Goal: Task Accomplishment & Management: Use online tool/utility

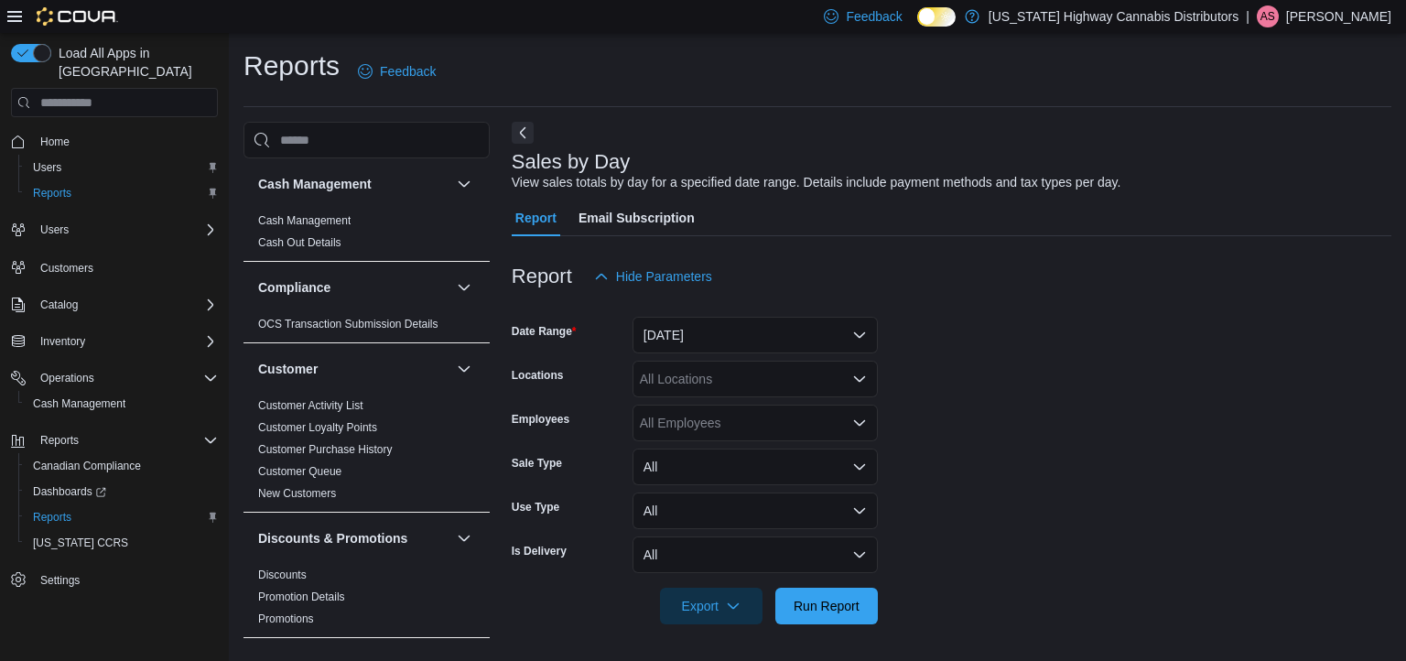
scroll to position [7, 0]
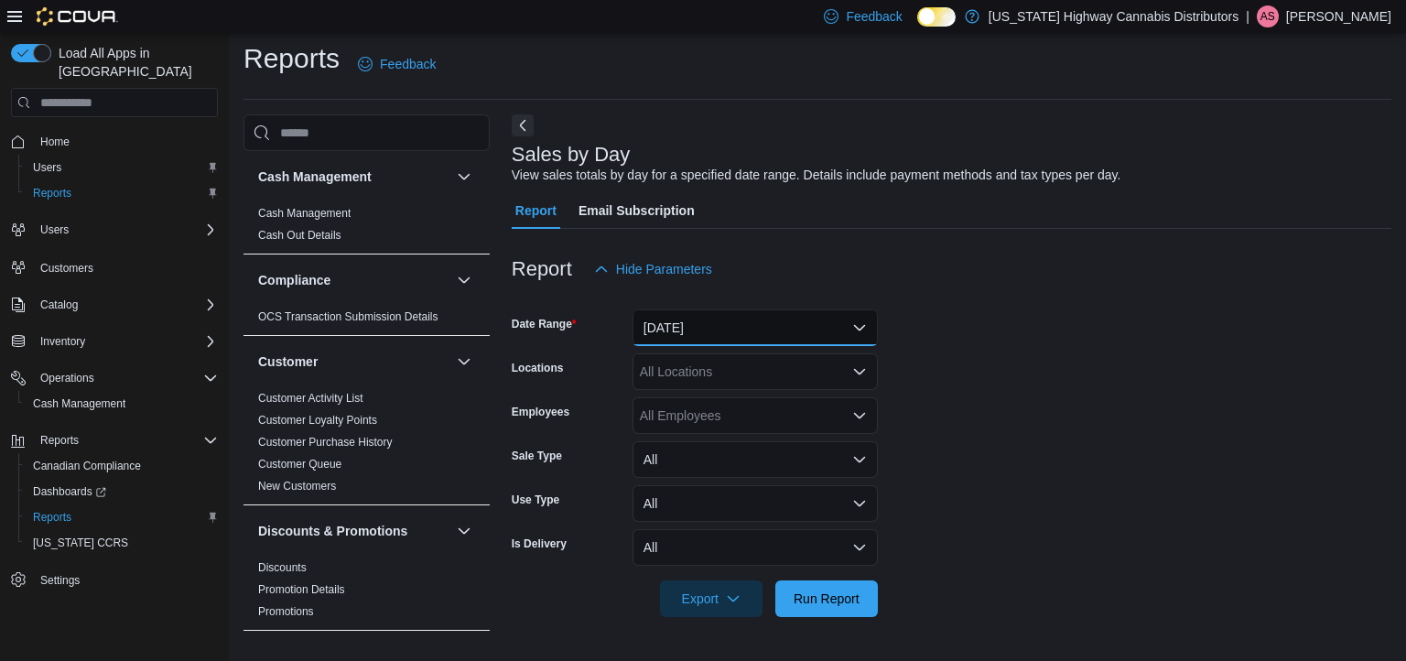
click at [800, 324] on button "[DATE]" at bounding box center [754, 327] width 245 height 37
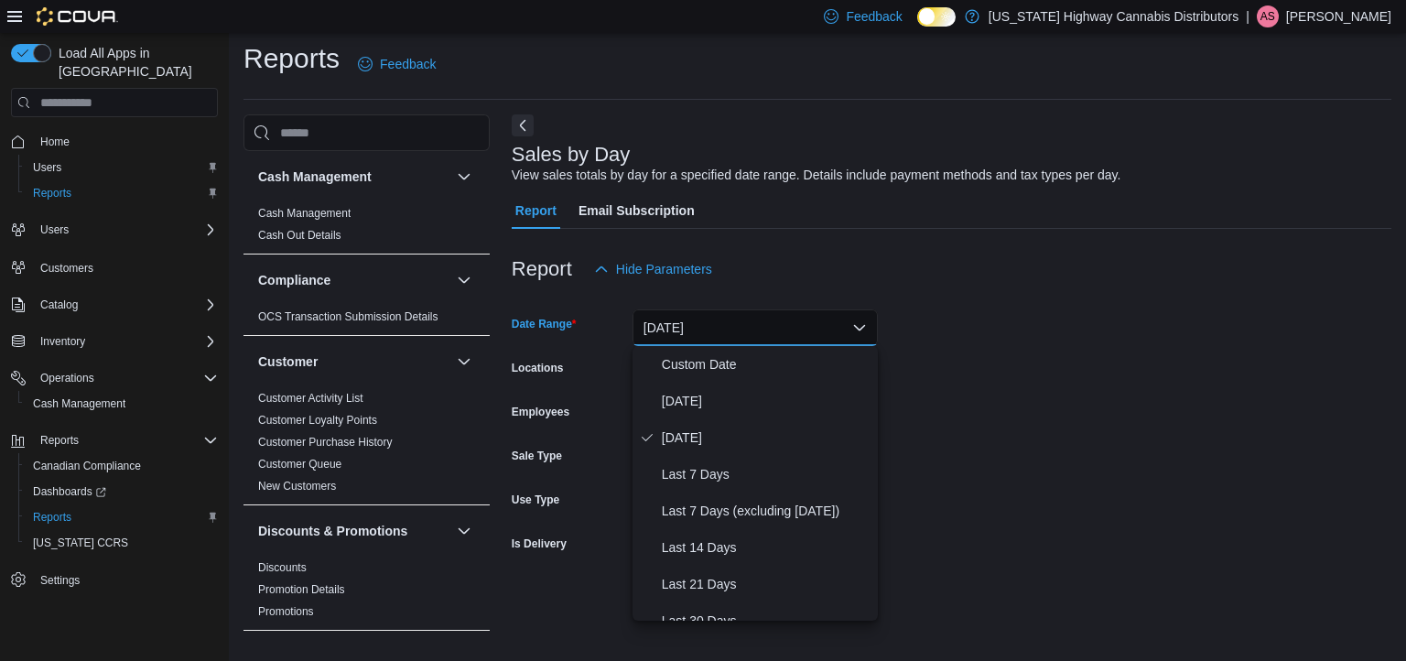
scroll to position [275, 0]
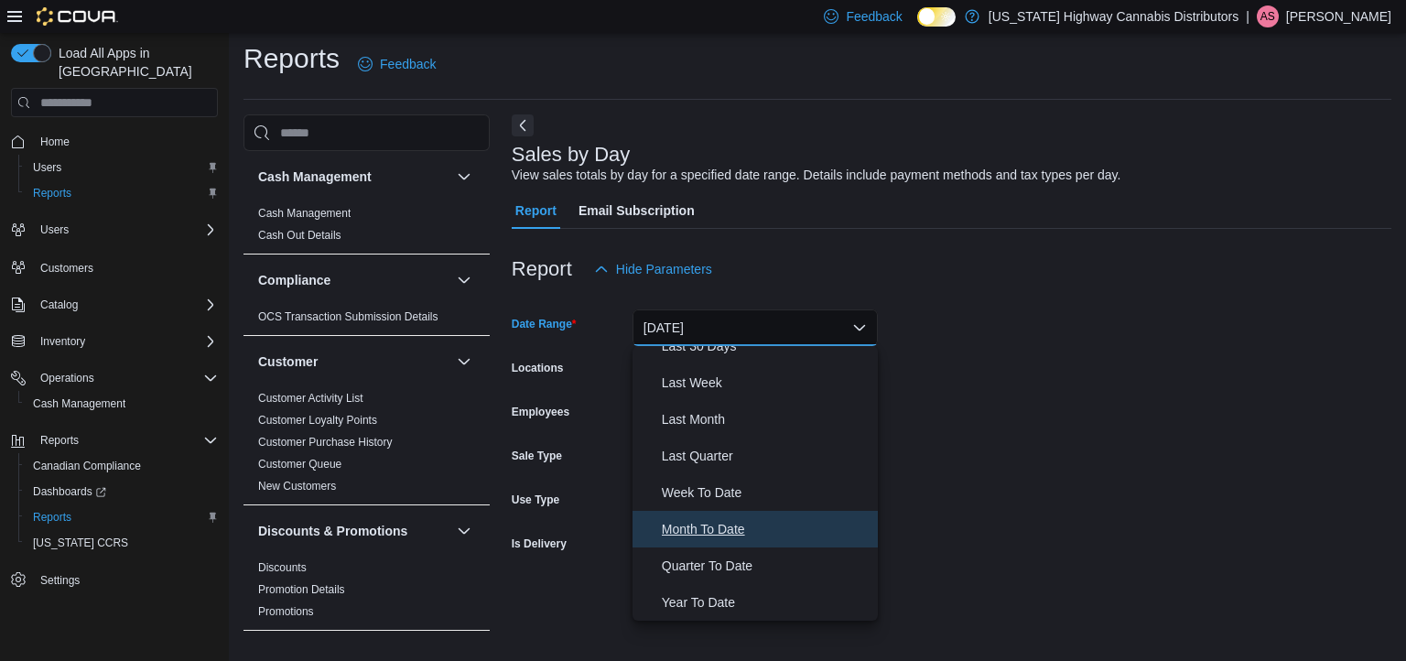
click at [718, 518] on span "Month To Date" at bounding box center [766, 529] width 209 height 22
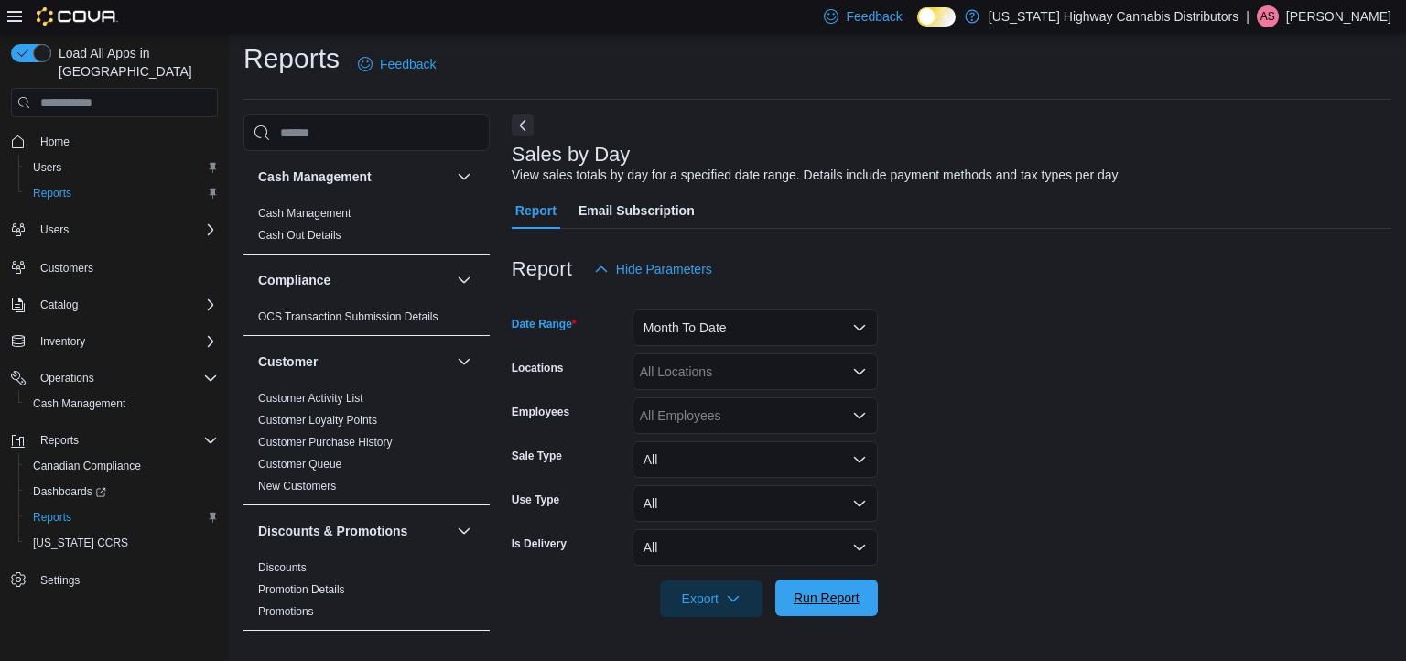
click at [844, 607] on span "Run Report" at bounding box center [826, 597] width 81 height 37
click at [1027, 388] on form "Date Range Month To Date Locations All Locations Employees All Employees Sale T…" at bounding box center [951, 451] width 879 height 329
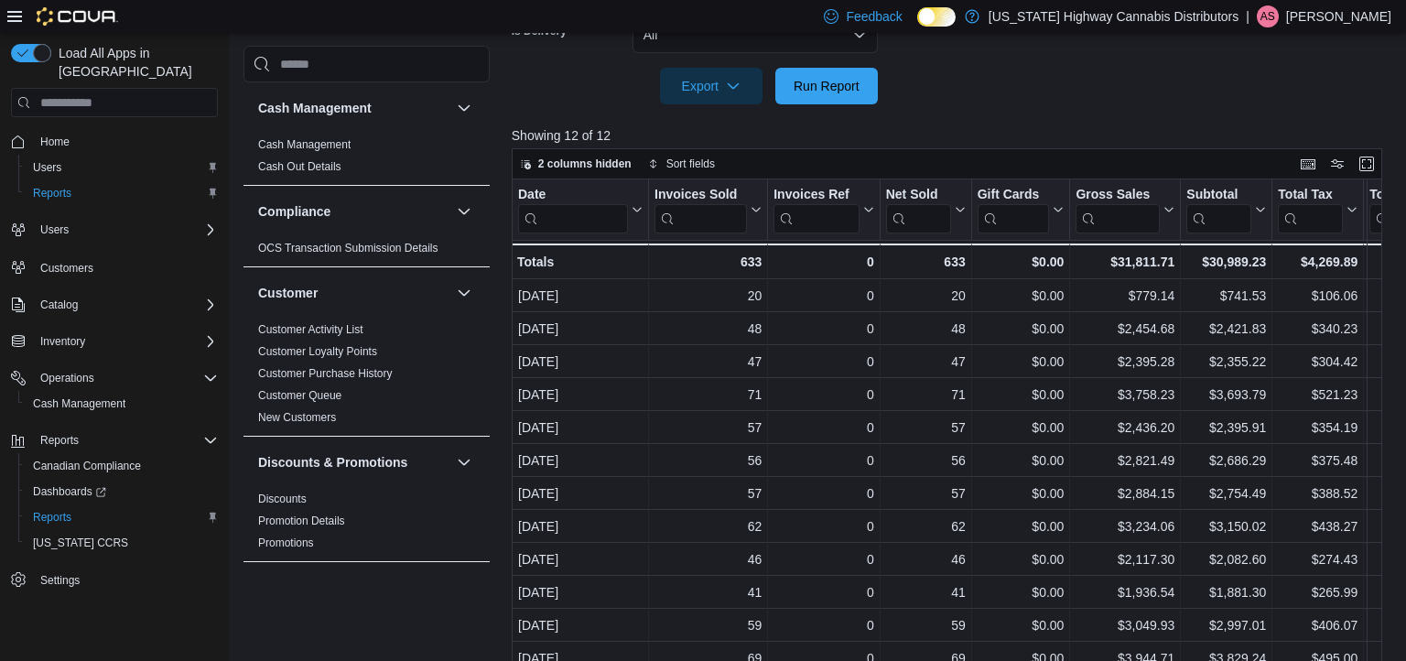
scroll to position [550, 0]
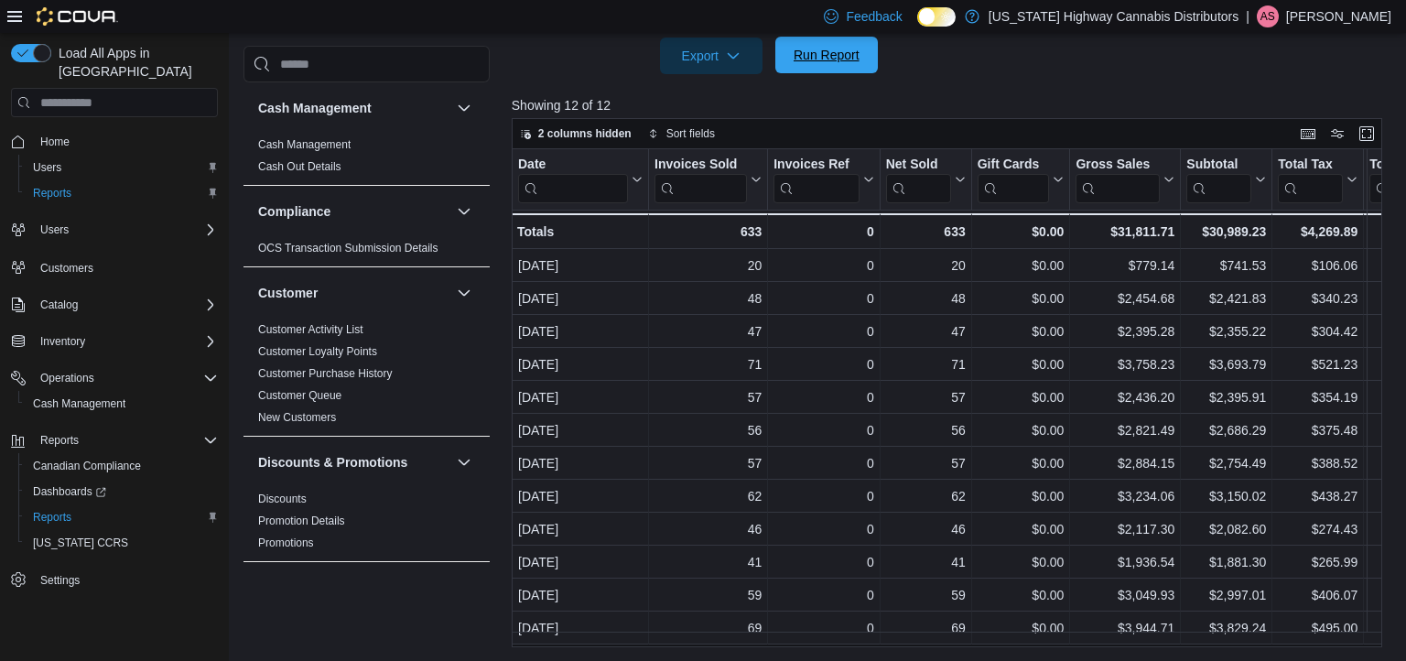
click at [838, 63] on span "Run Report" at bounding box center [826, 55] width 66 height 18
